Goal: Task Accomplishment & Management: Use online tool/utility

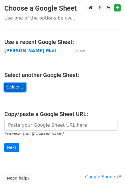
click at [16, 88] on link "Select..." at bounding box center [15, 87] width 22 height 9
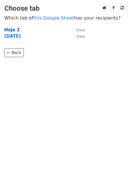
click at [14, 29] on strong "Hoja 2" at bounding box center [12, 29] width 16 height 5
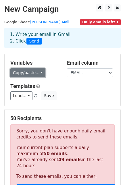
click at [35, 72] on link "Copy/paste..." at bounding box center [27, 72] width 35 height 9
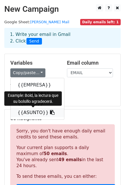
click at [47, 114] on link "{{ASUNTO}}" at bounding box center [38, 112] width 54 height 9
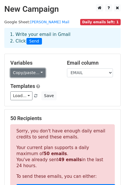
click at [35, 71] on link "Copy/paste..." at bounding box center [27, 72] width 35 height 9
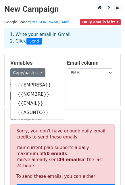
click at [73, 86] on h5 "Templates" at bounding box center [62, 86] width 104 height 6
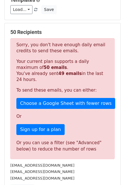
scroll to position [56, 0]
